Goal: Transaction & Acquisition: Purchase product/service

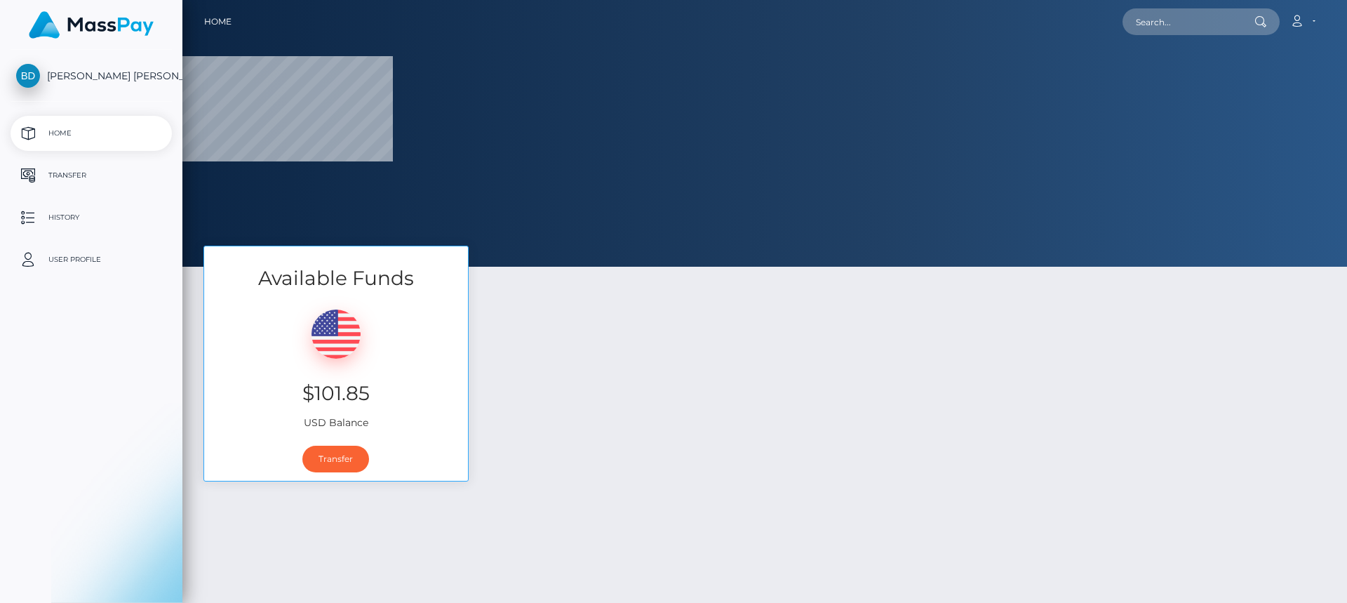
select select
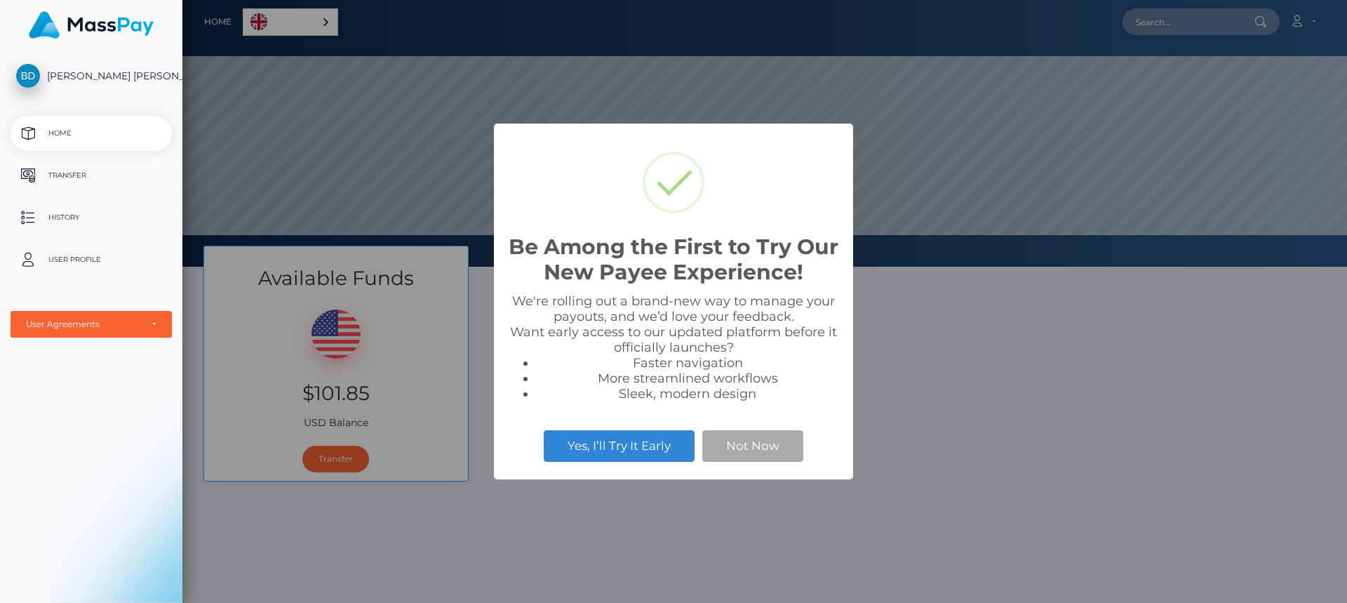
scroll to position [267, 1165]
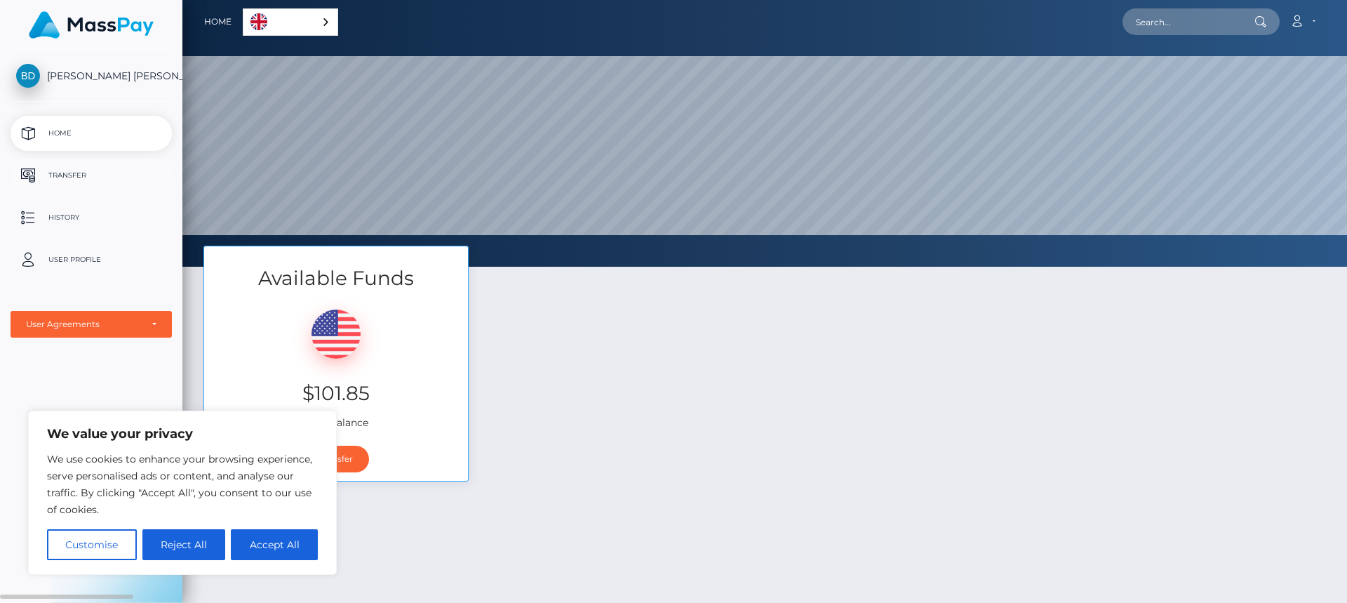
click at [68, 172] on p "Transfer" at bounding box center [91, 175] width 150 height 21
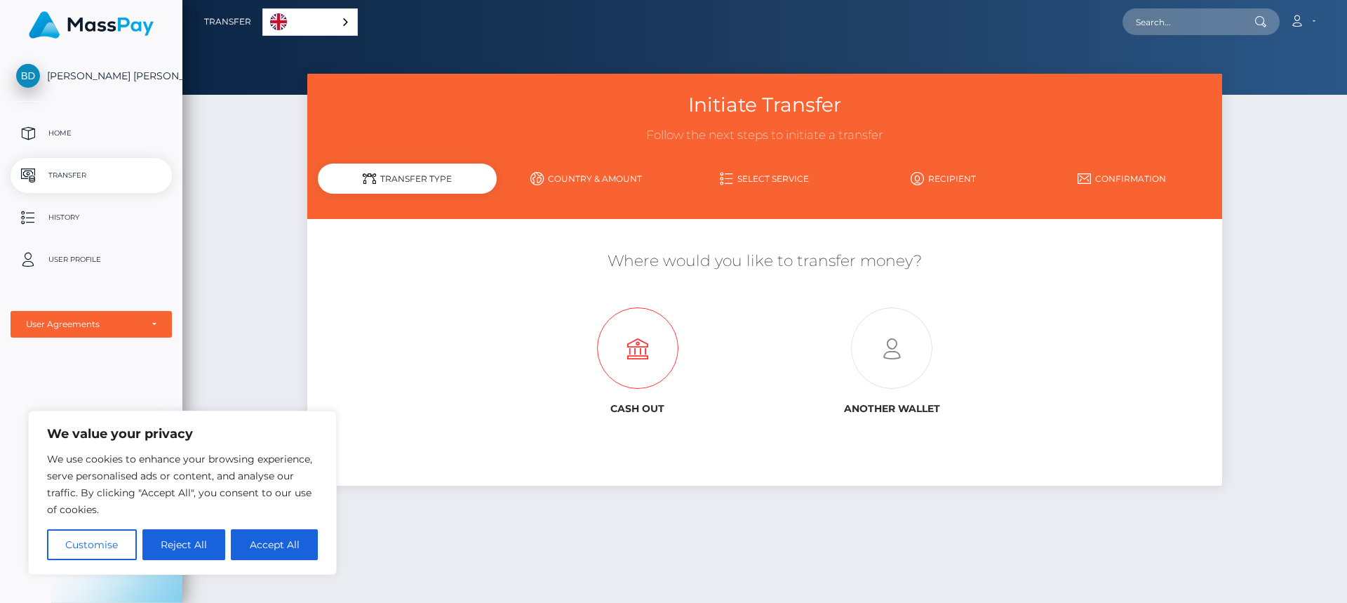
click at [631, 361] on icon at bounding box center [638, 348] width 254 height 81
click at [445, 175] on div "Transfer Type" at bounding box center [407, 178] width 179 height 30
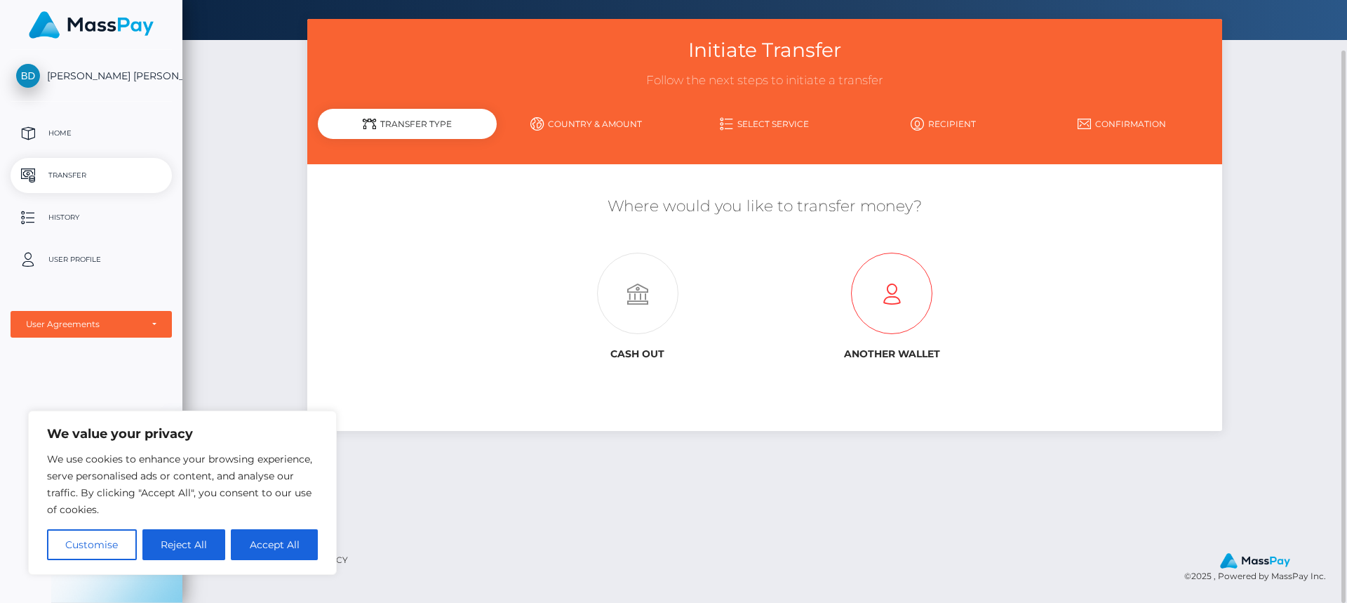
click at [897, 295] on icon at bounding box center [892, 293] width 254 height 81
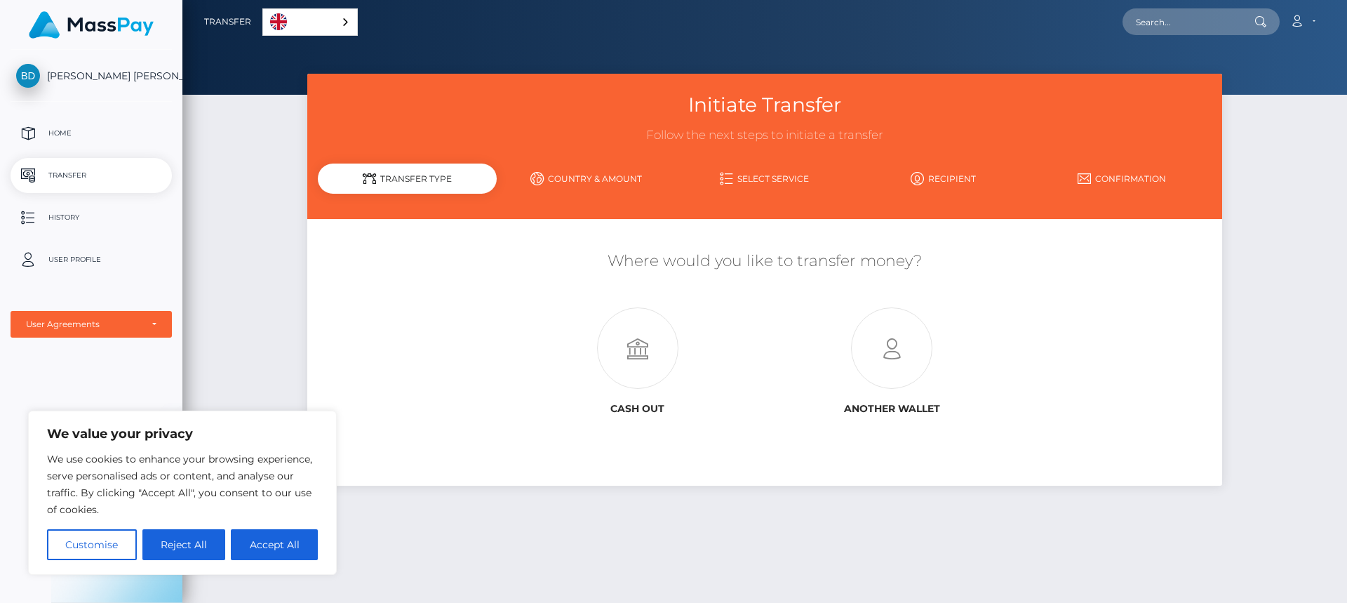
click at [600, 178] on link "Country & Amount" at bounding box center [586, 178] width 179 height 25
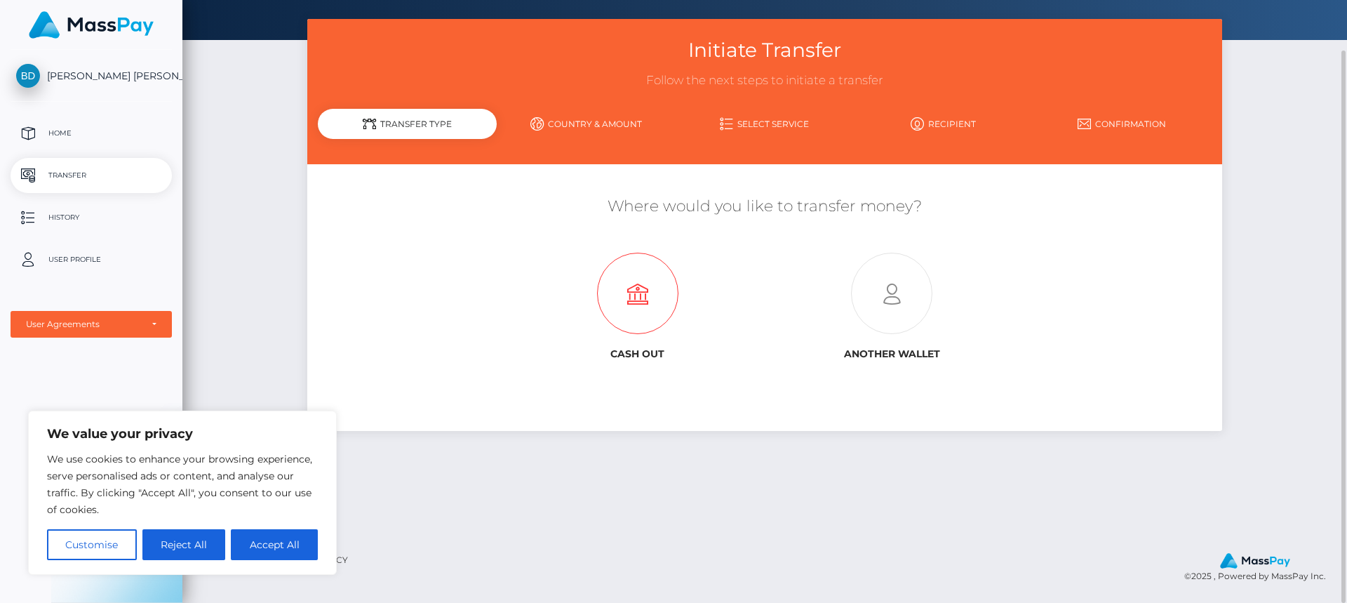
click at [640, 312] on icon at bounding box center [638, 293] width 254 height 81
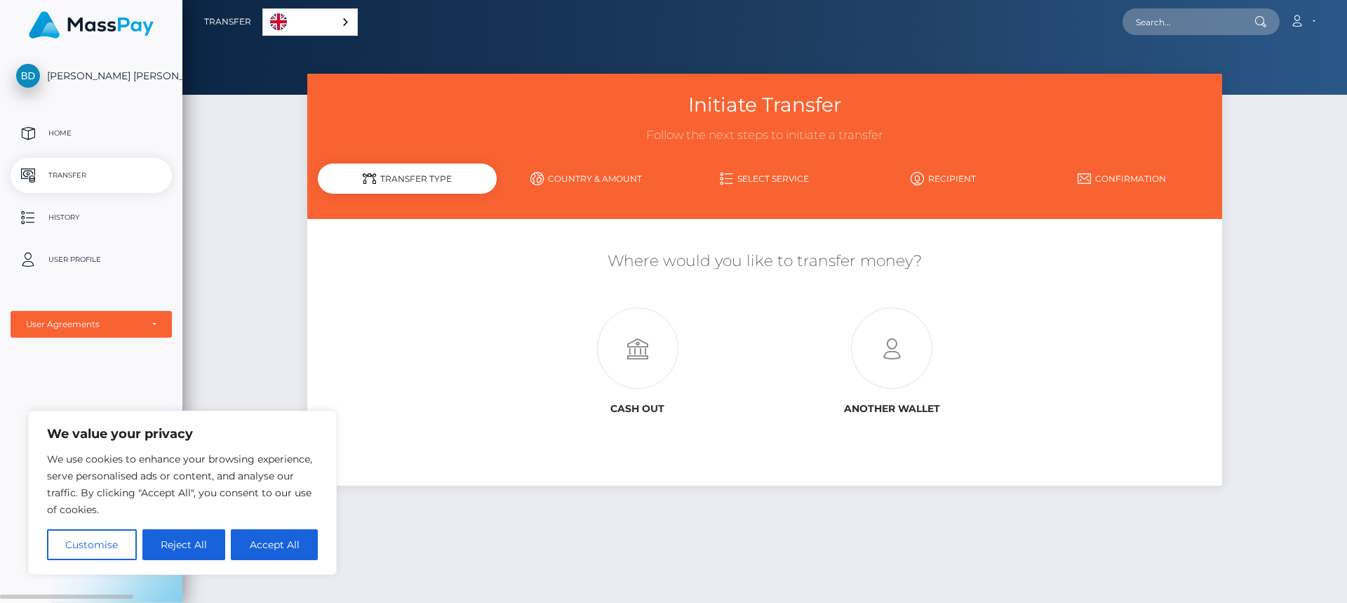
click at [101, 77] on span "[PERSON_NAME] [PERSON_NAME]" at bounding box center [91, 75] width 161 height 13
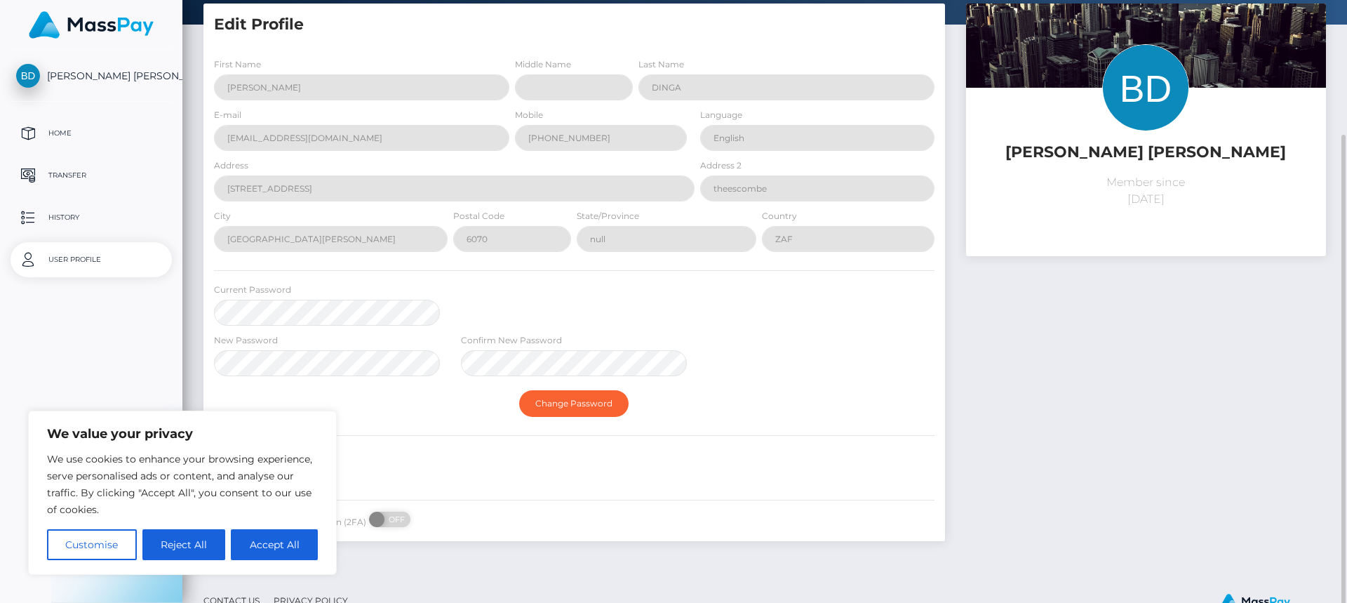
scroll to position [111, 0]
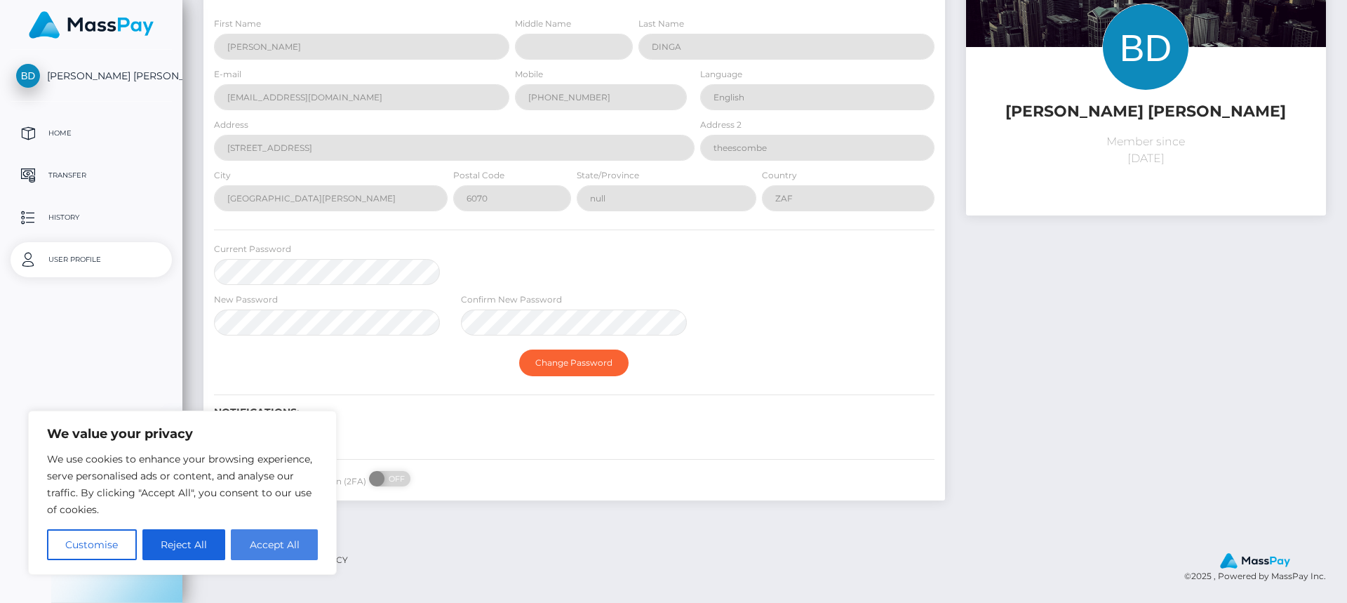
select select
click at [267, 551] on button "Accept All" at bounding box center [274, 544] width 87 height 31
checkbox input "true"
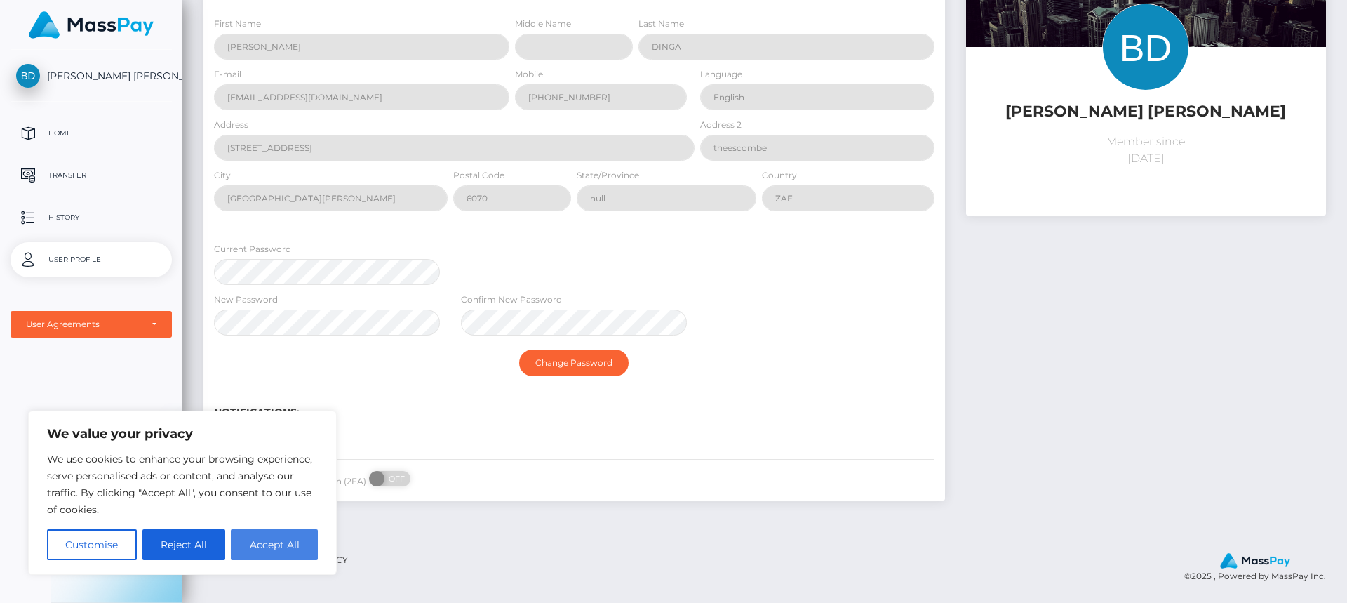
checkbox input "true"
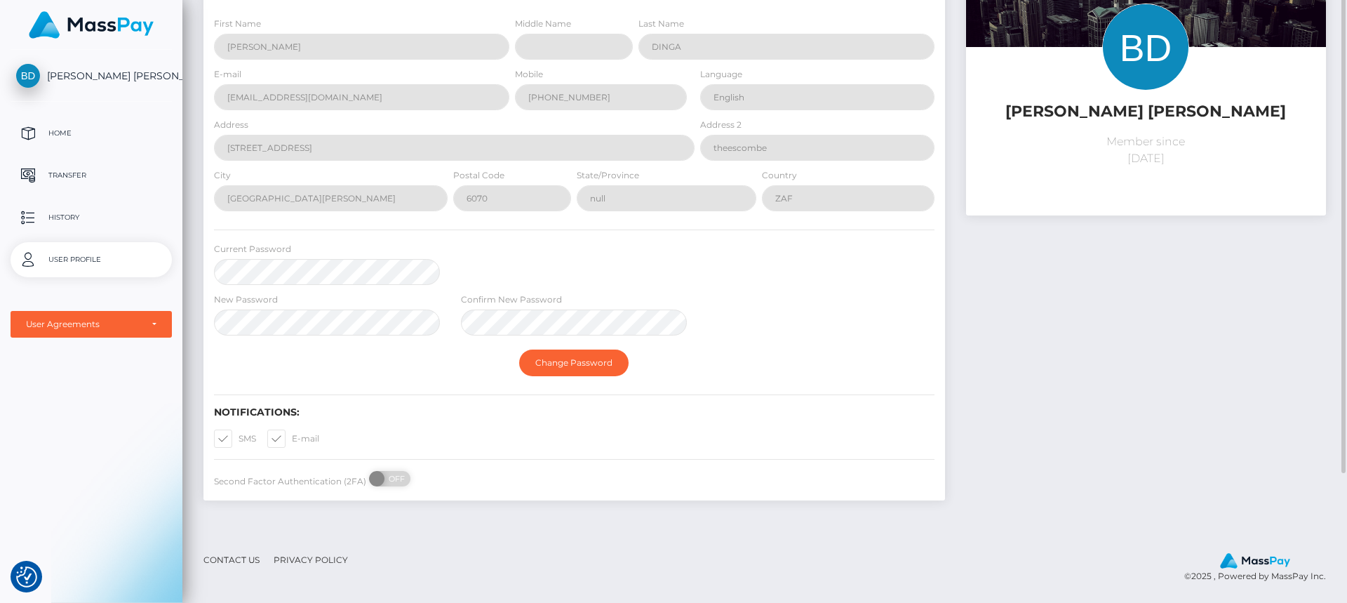
scroll to position [0, 0]
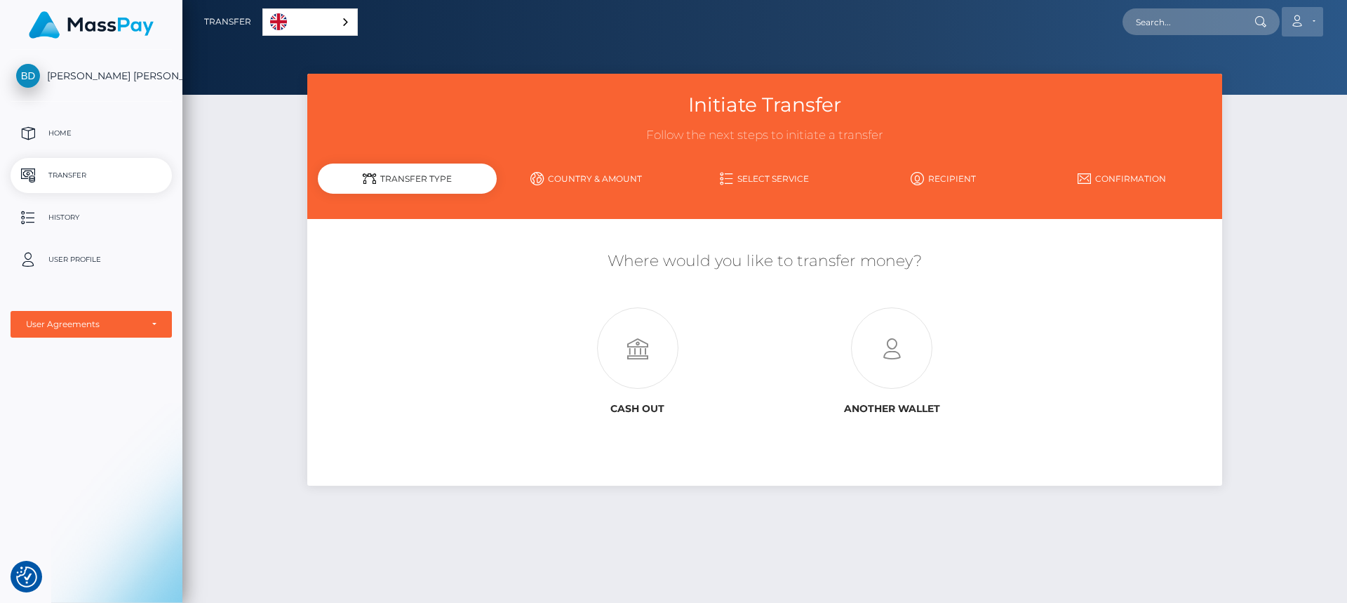
click at [1295, 21] on icon at bounding box center [1296, 20] width 15 height 11
